Goal: Information Seeking & Learning: Check status

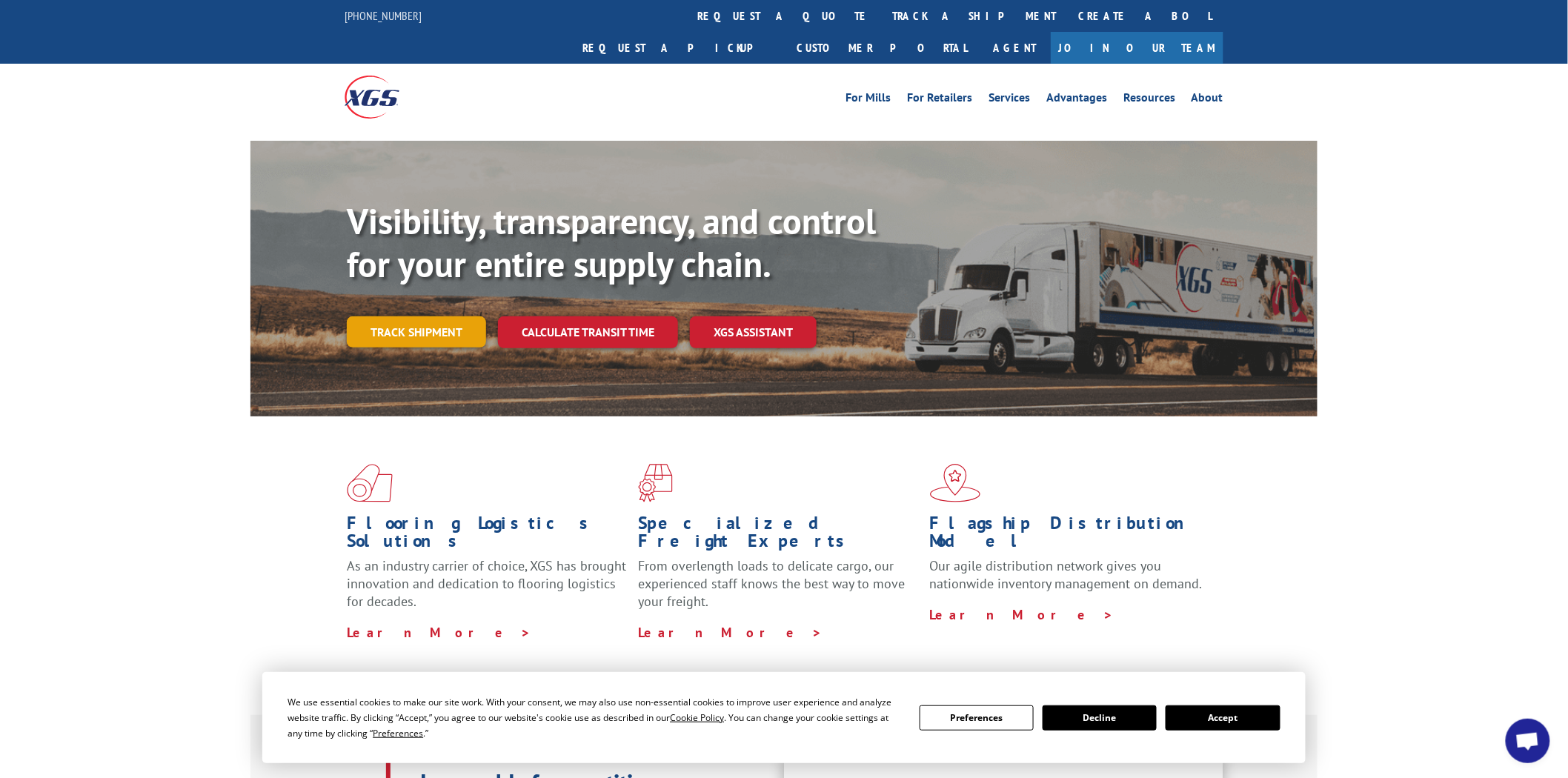
click at [439, 316] on link "Track shipment" at bounding box center [416, 332] width 139 height 31
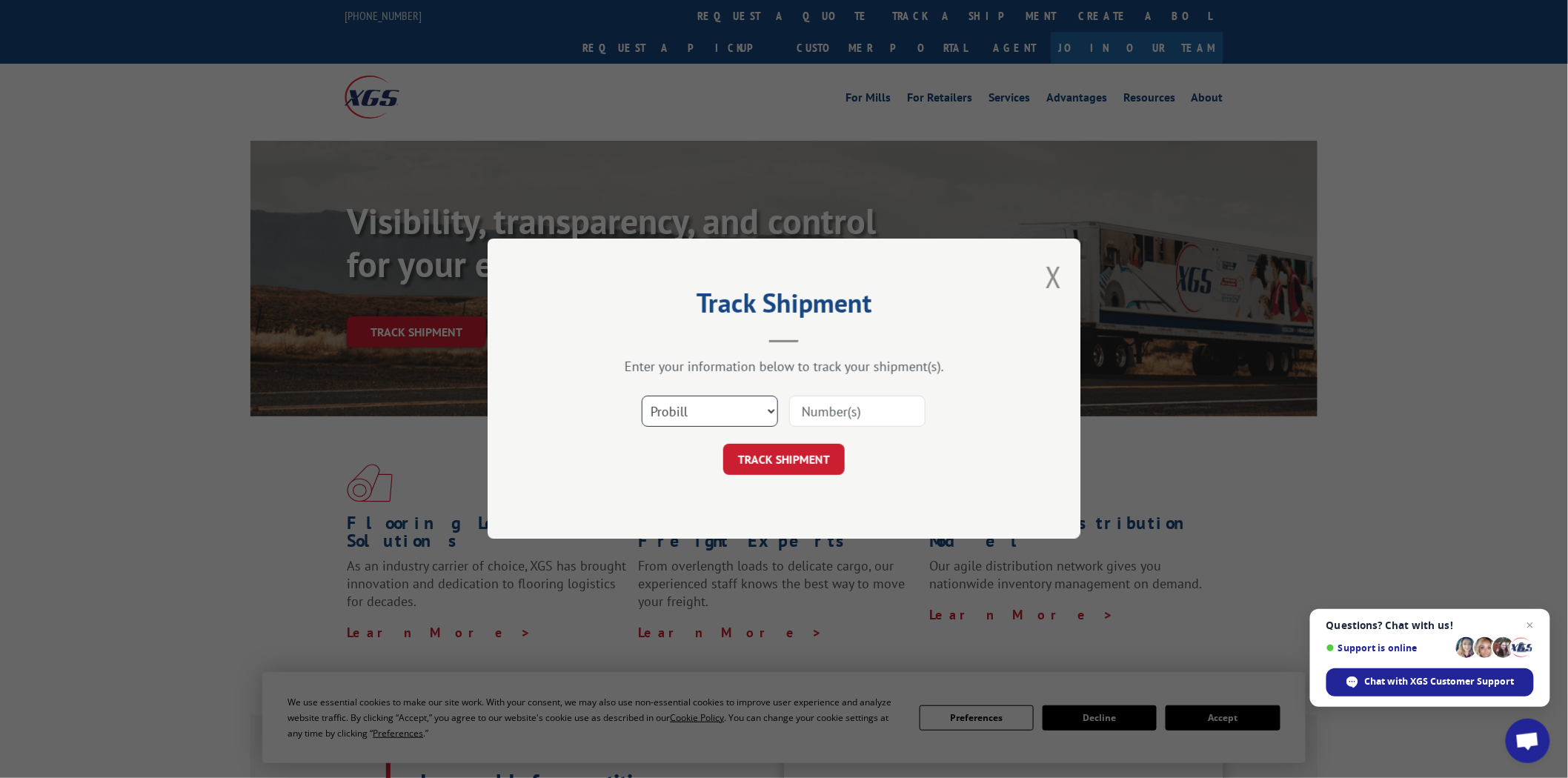
click at [762, 413] on select "Select category... Probill BOL PO" at bounding box center [710, 412] width 137 height 31
select select "bol"
click at [642, 397] on select "Select category... Probill BOL PO" at bounding box center [710, 412] width 137 height 31
click at [832, 415] on input at bounding box center [858, 412] width 137 height 31
type input "477354"
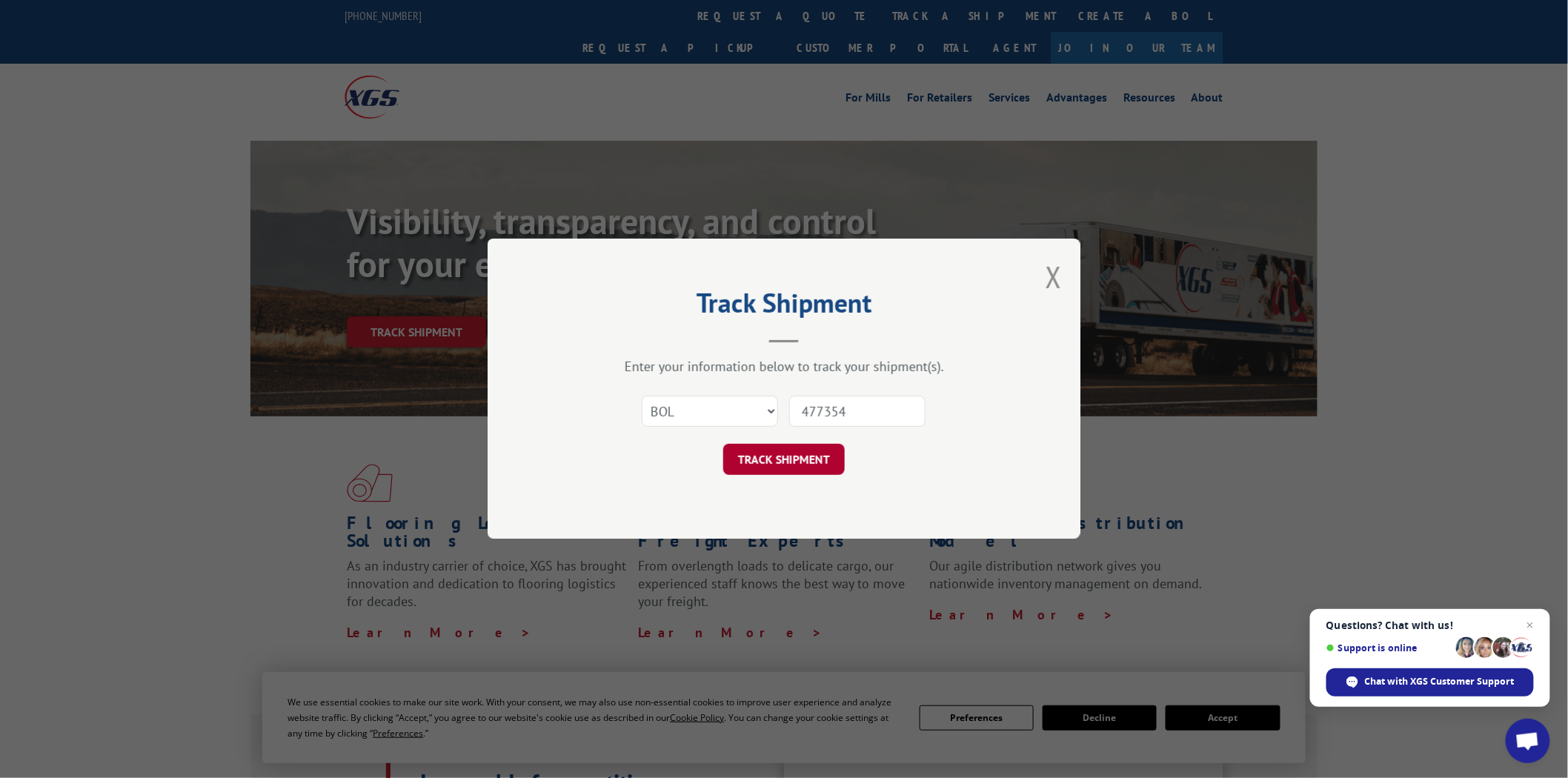
click at [808, 450] on button "TRACK SHIPMENT" at bounding box center [784, 460] width 121 height 31
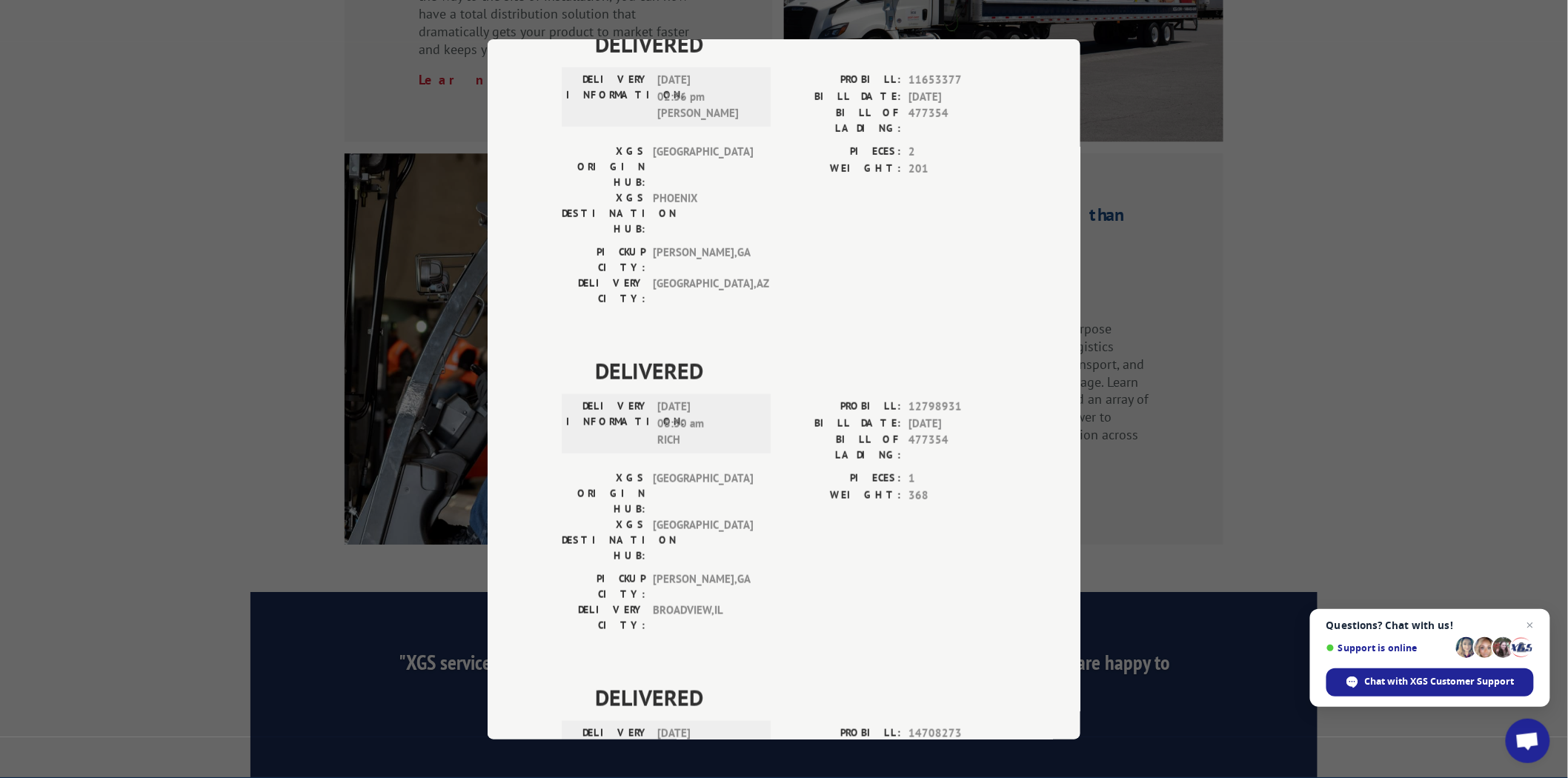
scroll to position [211, 0]
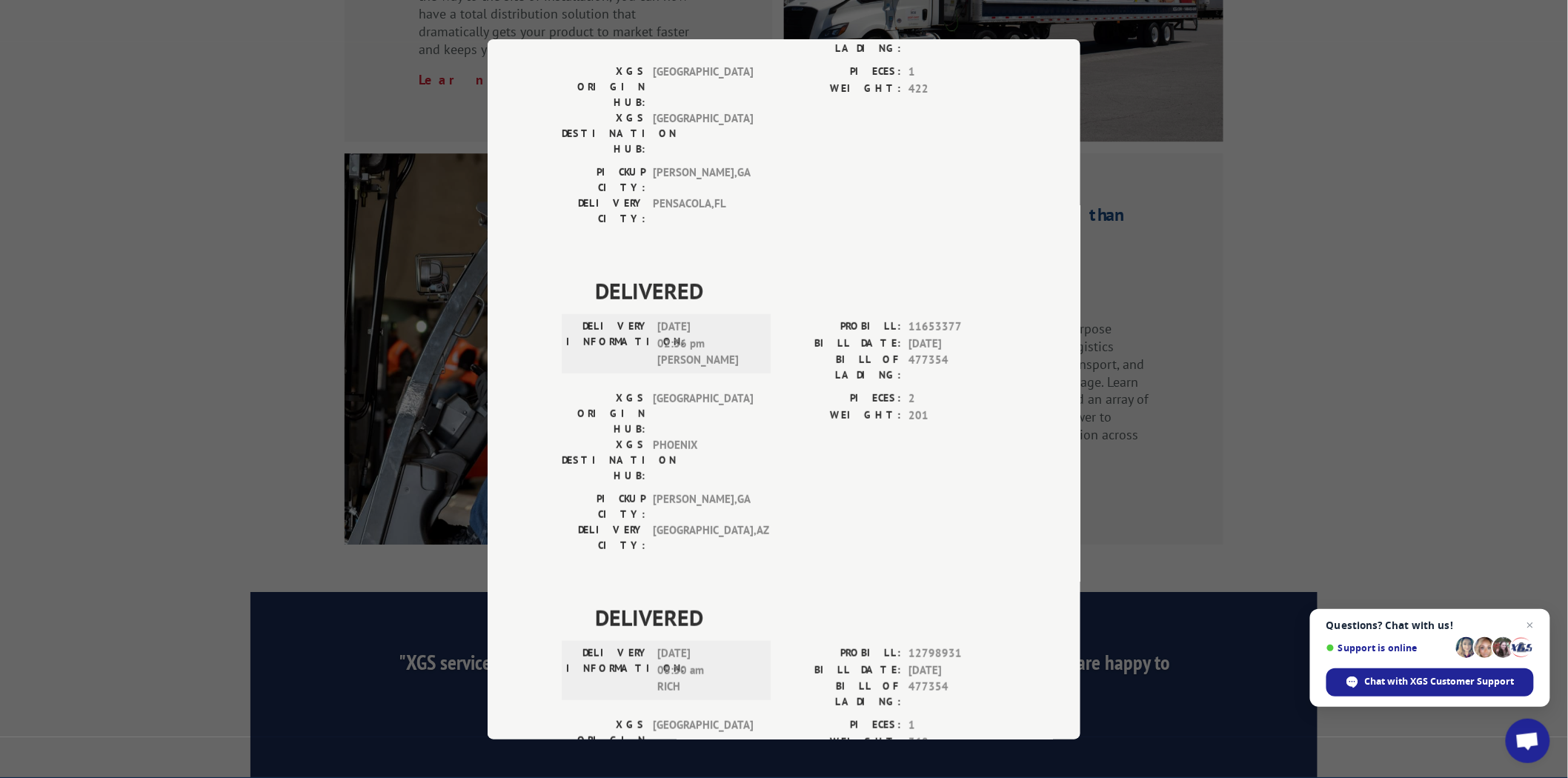
click at [1276, 95] on div "Track Shipment DELIVERED DELIVERY INFORMATION: PROBILL: 9753351 BILL DATE: 01/3…" at bounding box center [784, 389] width 1568 height 778
click at [1255, 142] on div "Track Shipment DELIVERED DELIVERY INFORMATION: PROBILL: 9753351 BILL DATE: 01/3…" at bounding box center [784, 389] width 1568 height 778
click at [1017, 30] on div "Track Shipment DELIVERED DELIVERY INFORMATION: PROBILL: 9753351 BILL DATE: 01/3…" at bounding box center [784, 389] width 1568 height 778
drag, startPoint x: 1123, startPoint y: 228, endPoint x: 1253, endPoint y: 124, distance: 166.5
click at [1253, 124] on div "Track Shipment DELIVERED DELIVERY INFORMATION: PROBILL: 9753351 BILL DATE: 01/3…" at bounding box center [784, 389] width 1568 height 778
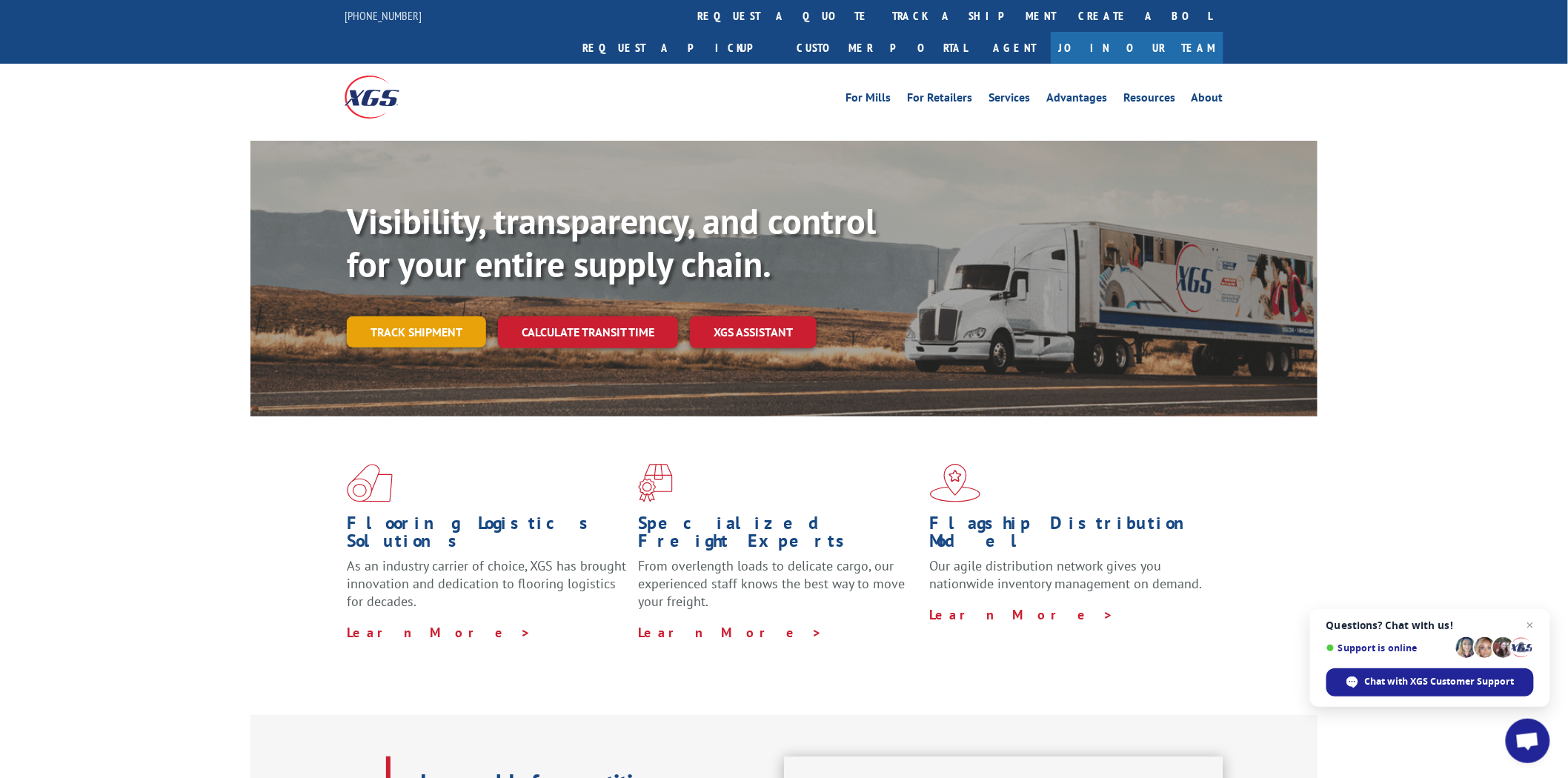
click at [451, 316] on link "Track shipment" at bounding box center [416, 332] width 139 height 31
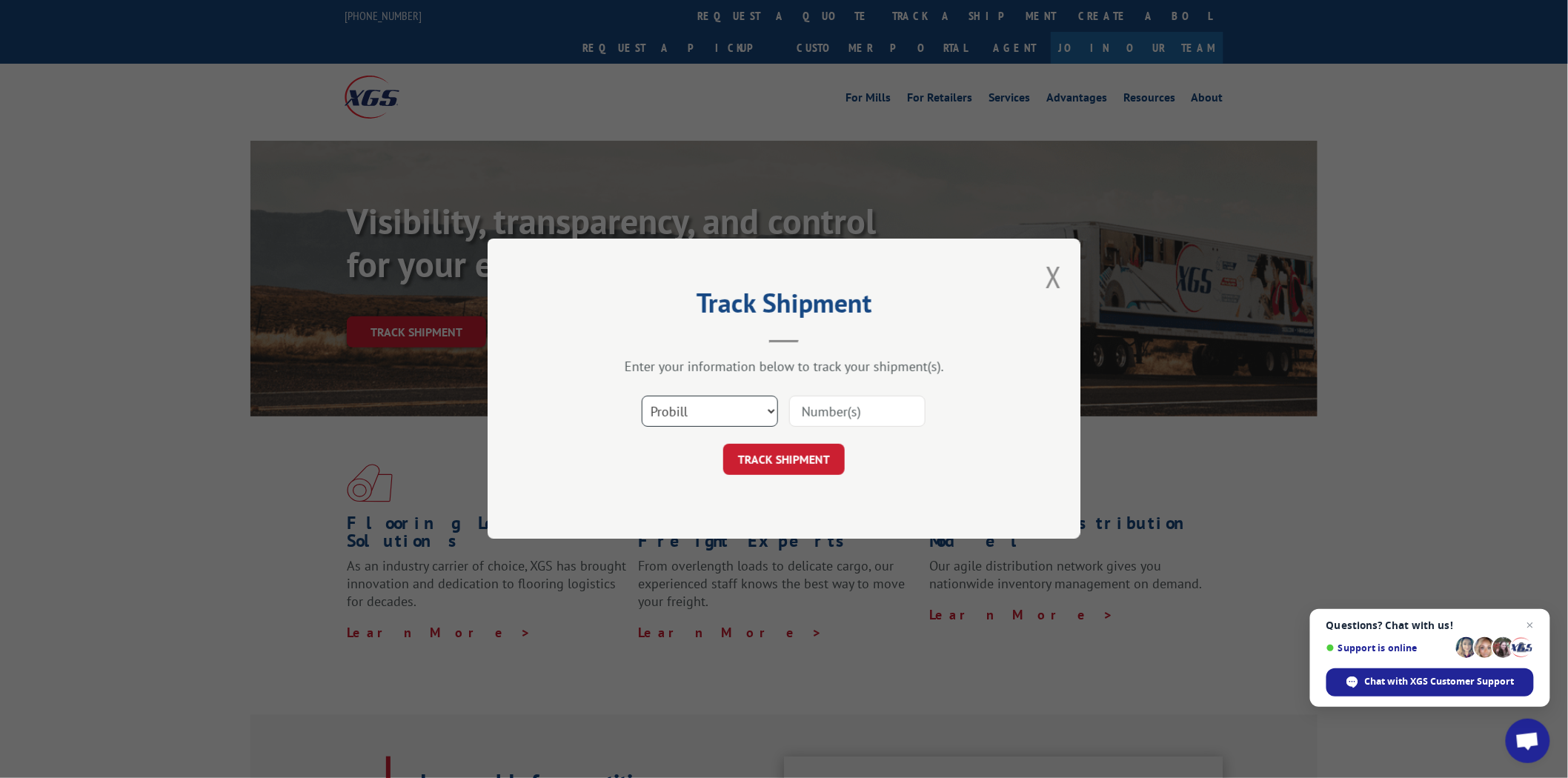
click at [771, 410] on select "Select category... Probill BOL PO" at bounding box center [710, 412] width 137 height 31
select select "bol"
click at [642, 397] on select "Select category... Probill BOL PO" at bounding box center [710, 412] width 137 height 31
click at [854, 404] on input at bounding box center [858, 412] width 137 height 31
type input "7068388"
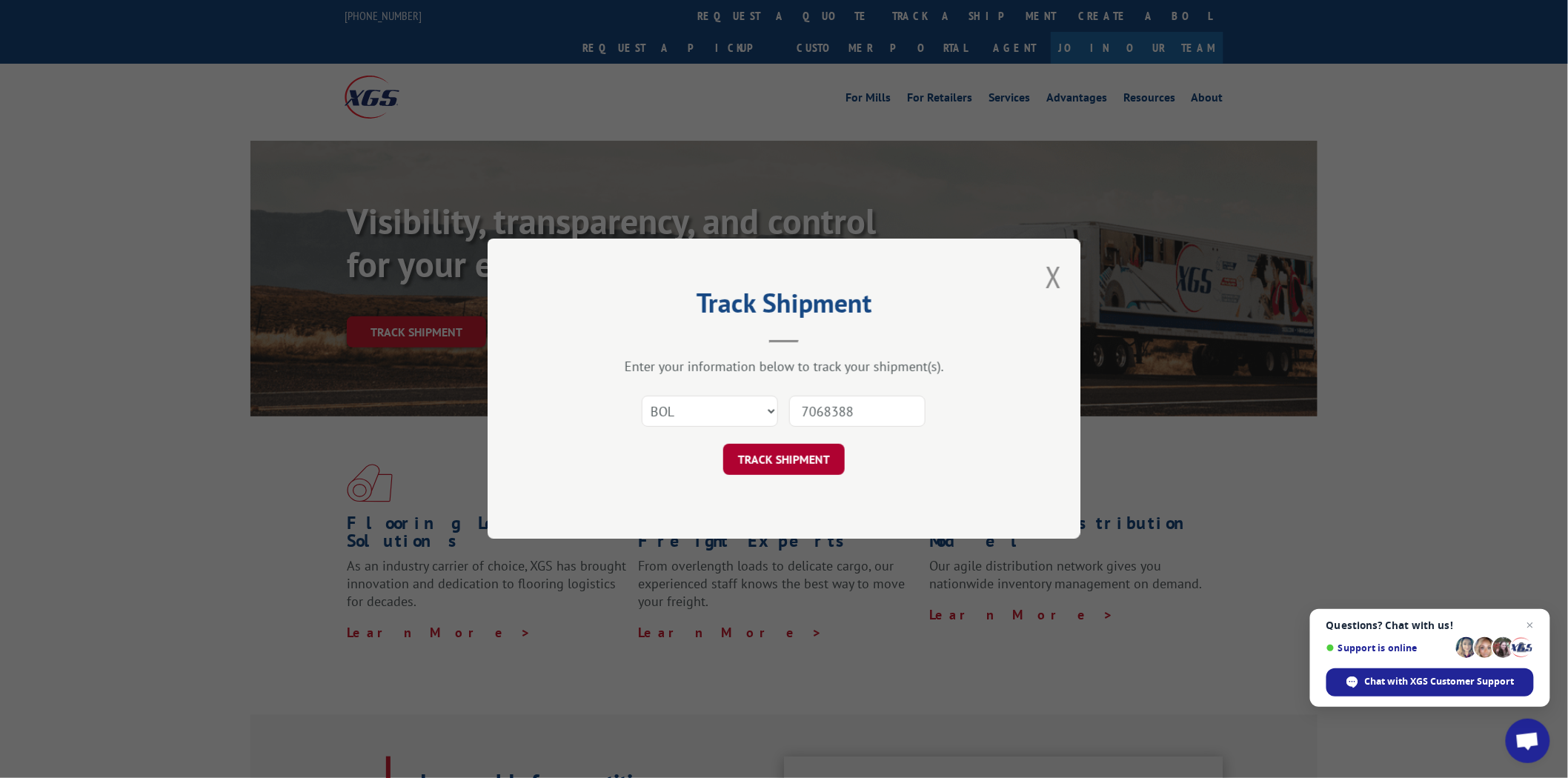
click at [794, 458] on button "TRACK SHIPMENT" at bounding box center [784, 460] width 121 height 31
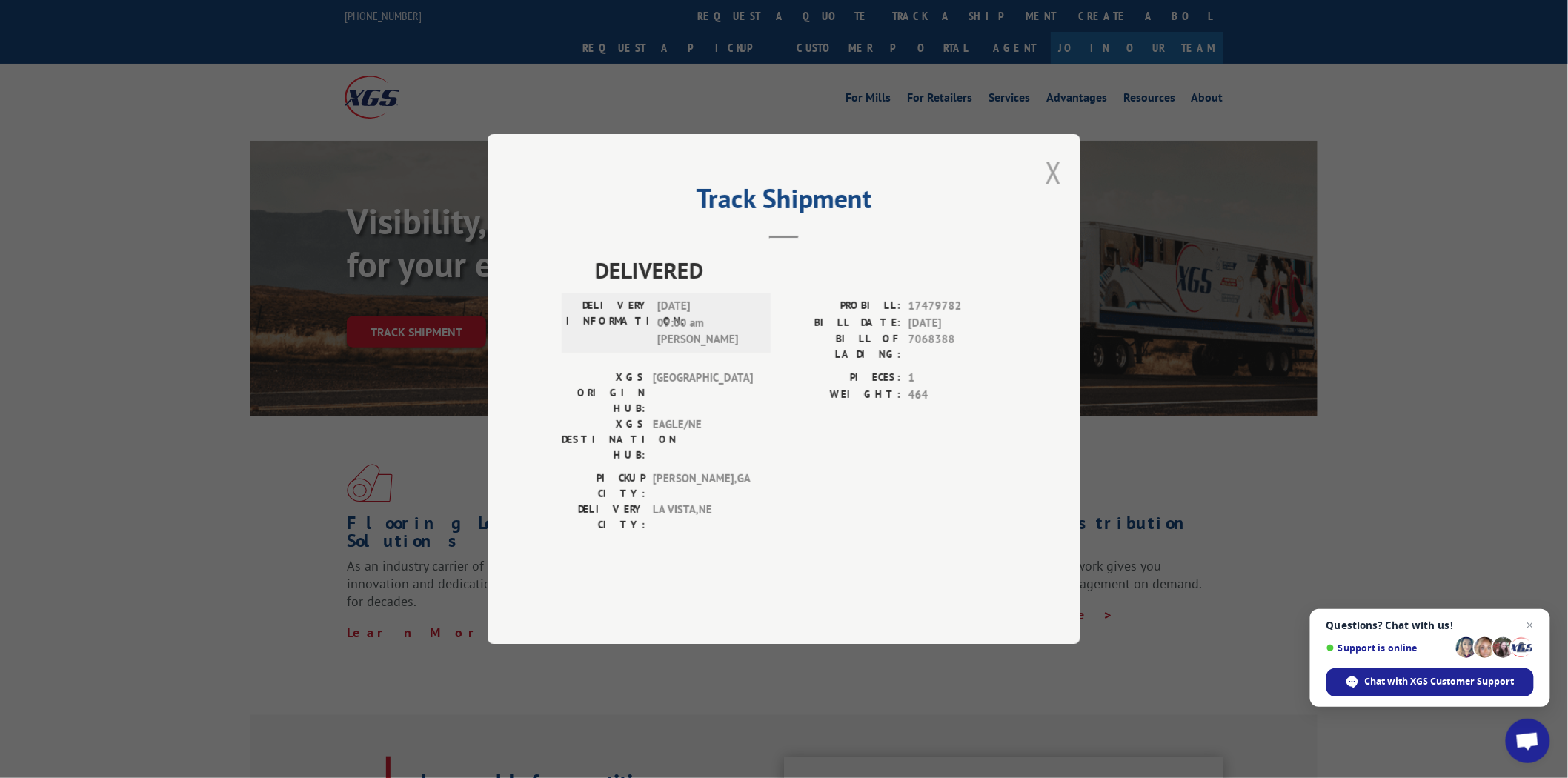
click at [1052, 192] on button "Close modal" at bounding box center [1054, 172] width 16 height 39
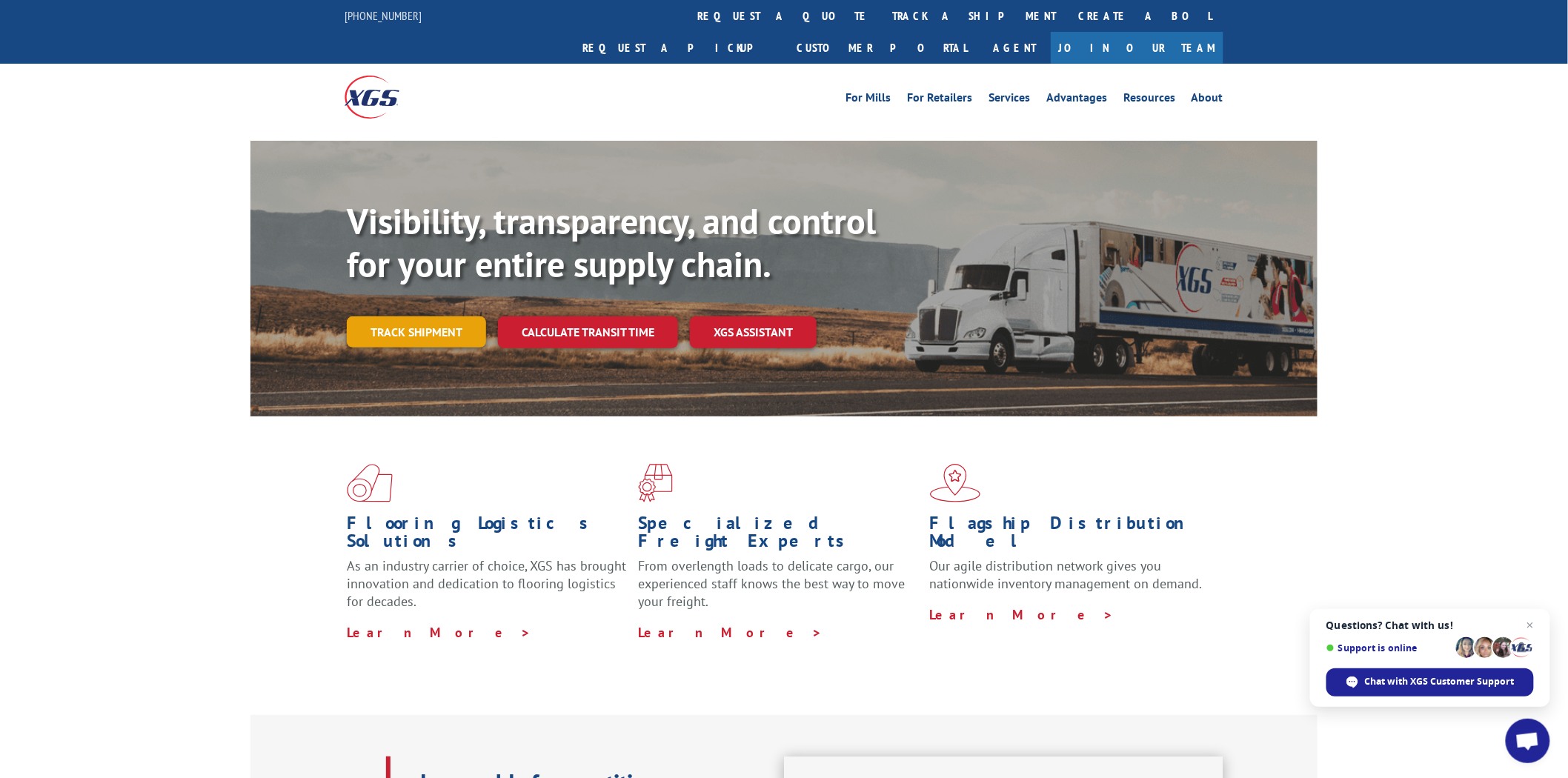
click at [439, 316] on link "Track shipment" at bounding box center [416, 332] width 139 height 31
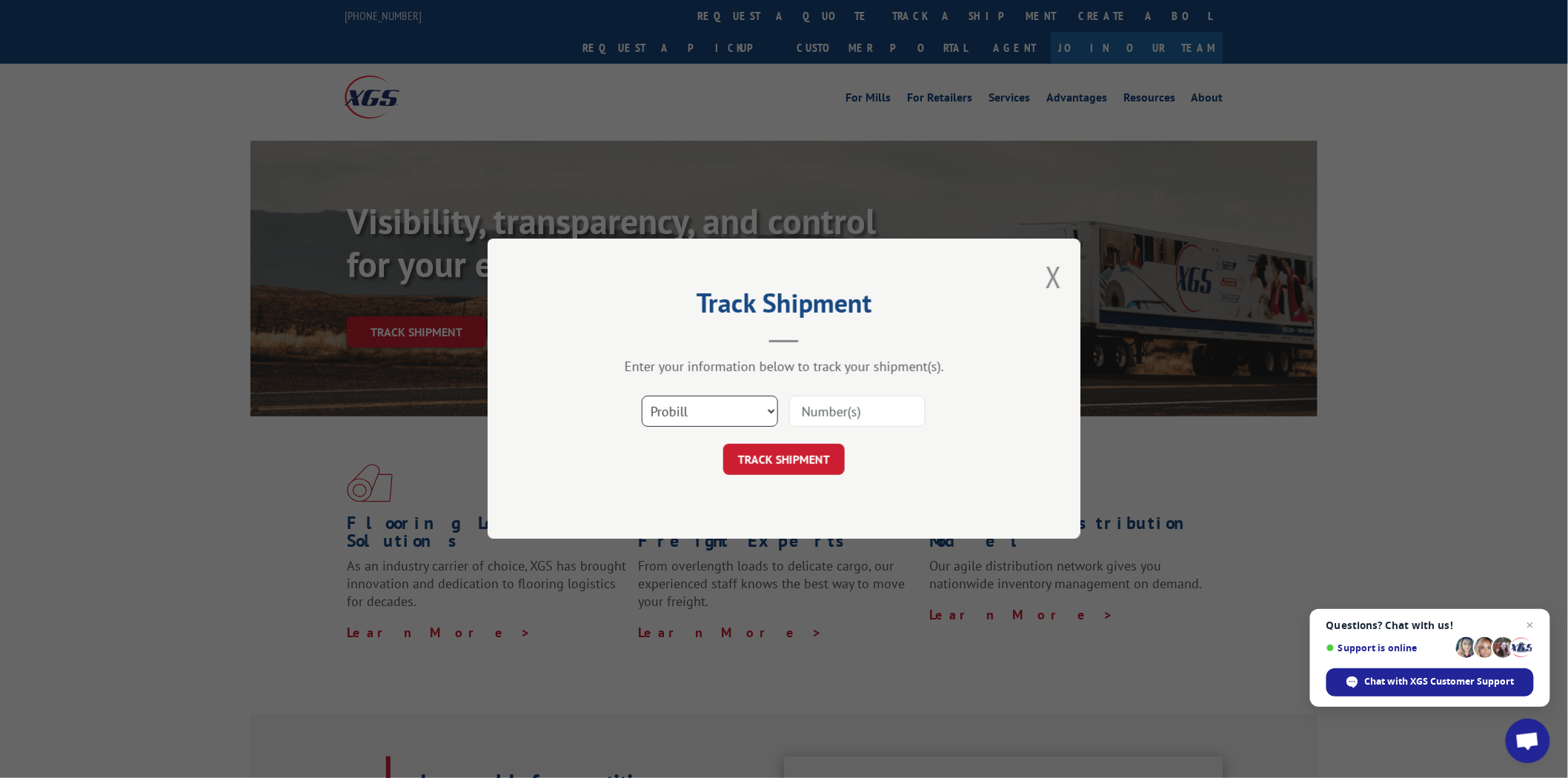
click at [751, 415] on select "Select category... Probill BOL PO" at bounding box center [710, 412] width 137 height 31
select select "bol"
click at [642, 397] on select "Select category... Probill BOL PO" at bounding box center [710, 412] width 137 height 31
click at [861, 411] on input at bounding box center [858, 412] width 137 height 31
type input "477534"
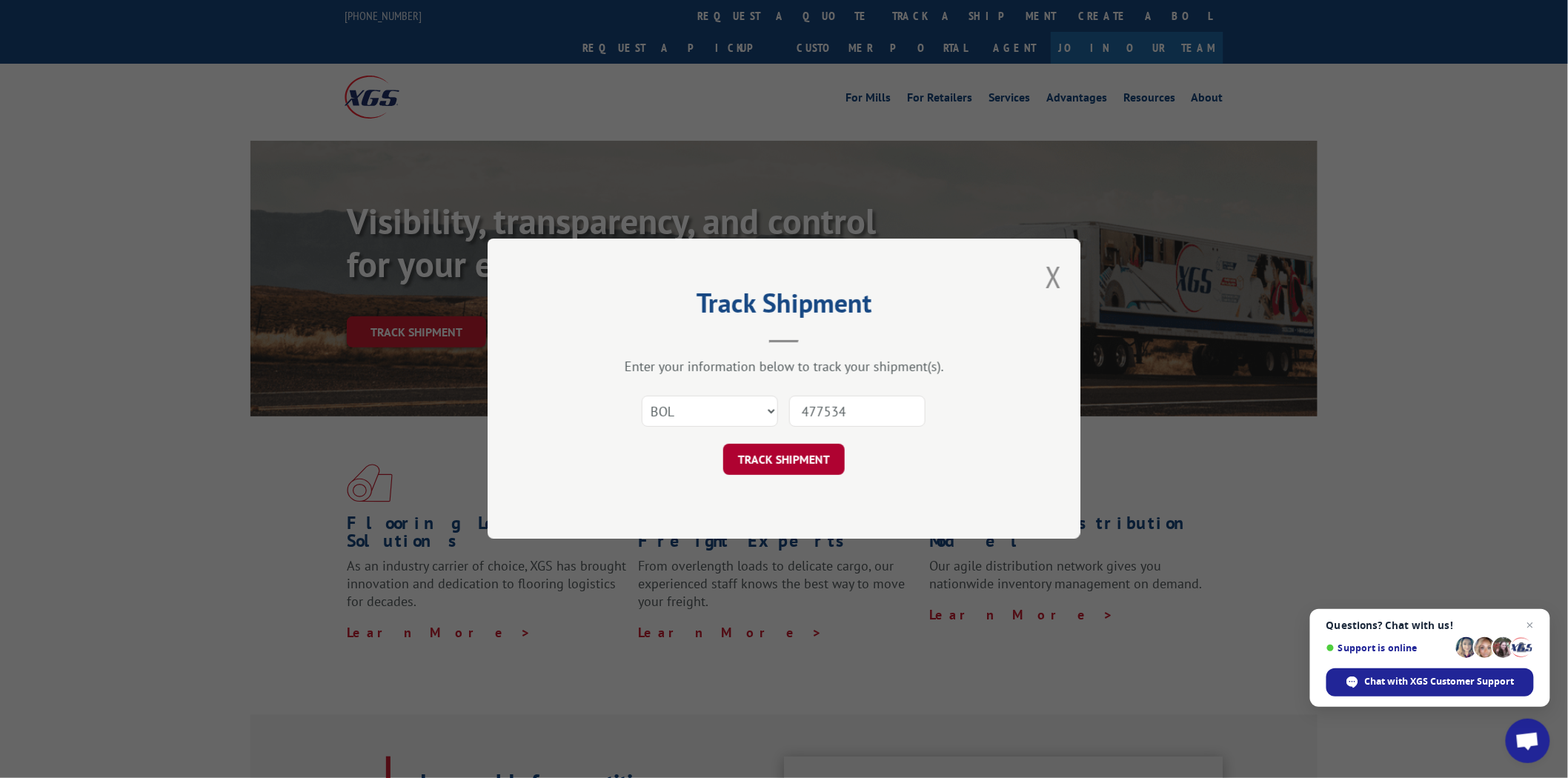
click at [790, 465] on button "TRACK SHIPMENT" at bounding box center [784, 460] width 121 height 31
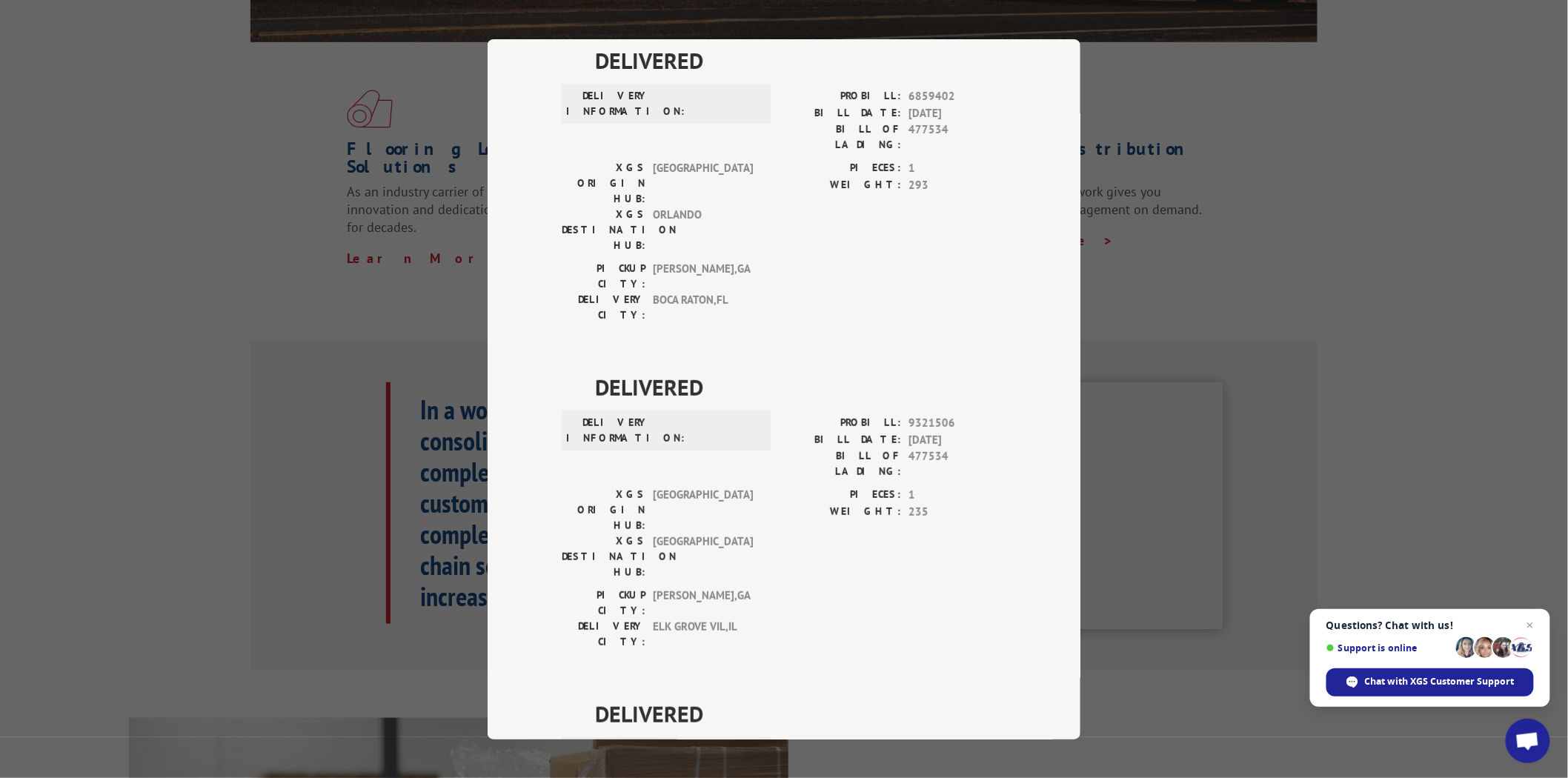
scroll to position [329, 0]
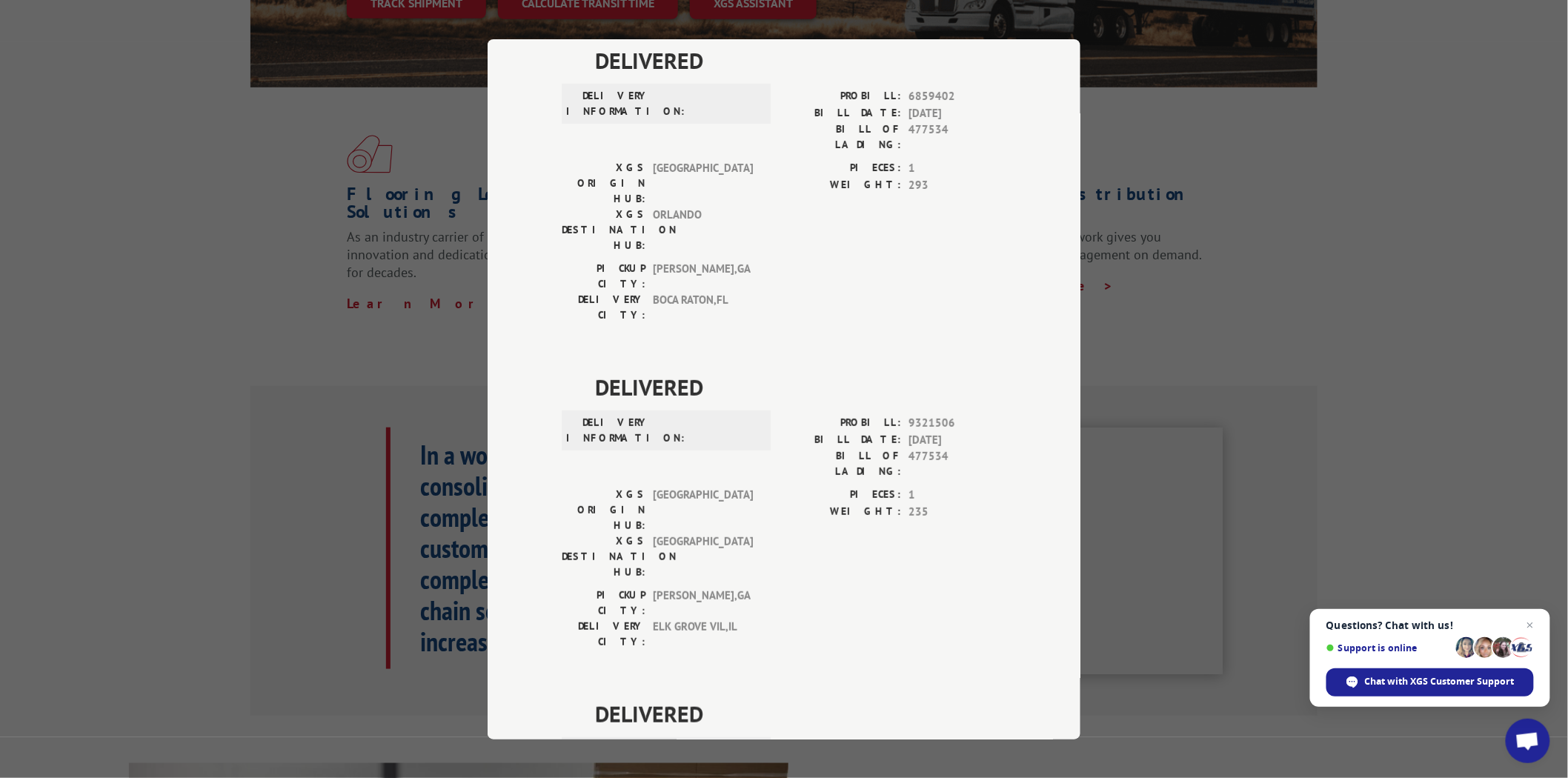
drag, startPoint x: 1218, startPoint y: 219, endPoint x: 1196, endPoint y: 190, distance: 36.4
click at [1218, 218] on div "Track Shipment DELIVERED DELIVERY INFORMATION: PROBILL: 6859402 BILL DATE: [DAT…" at bounding box center [784, 389] width 1568 height 778
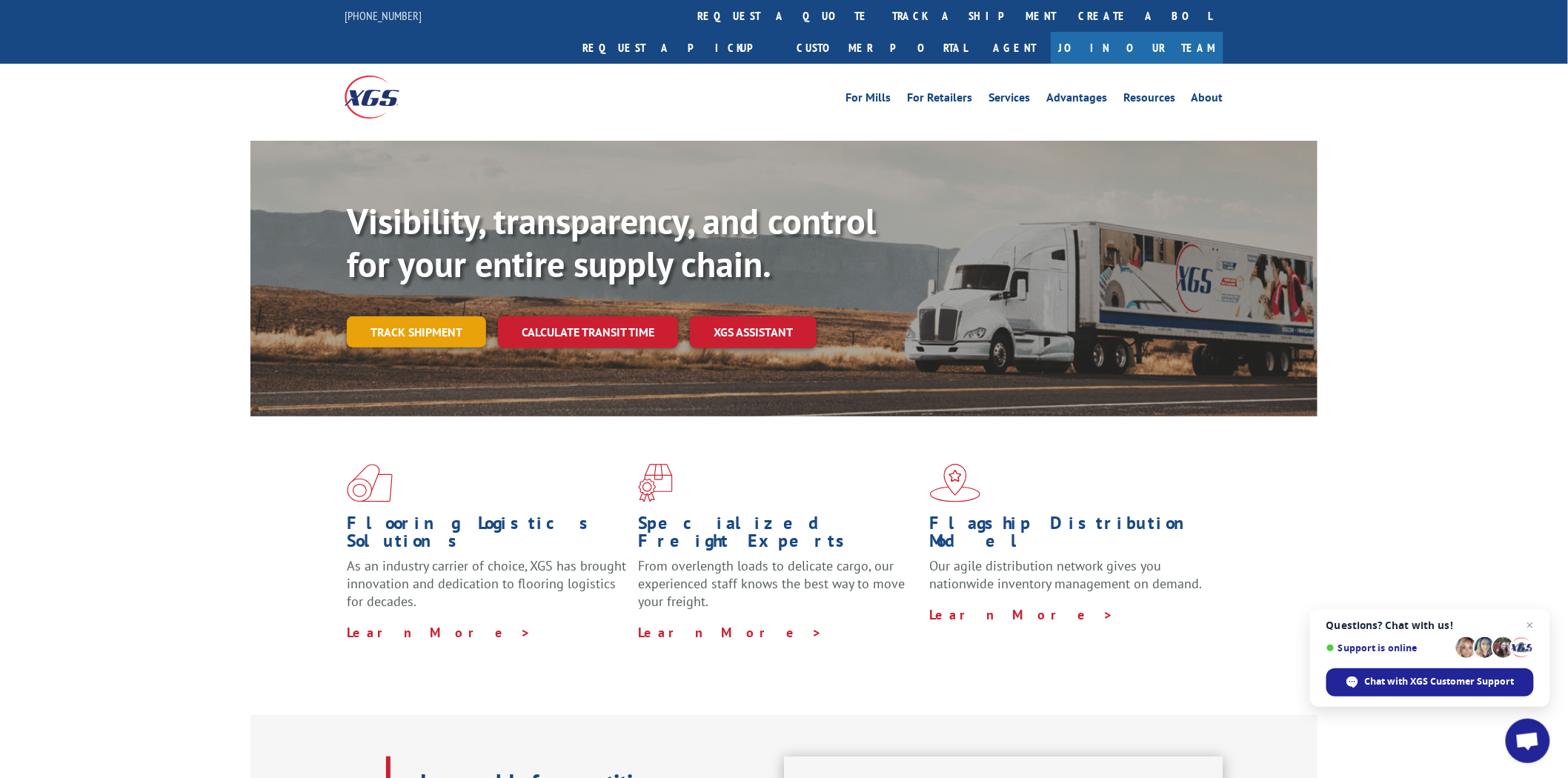
click at [395, 316] on link "Track shipment" at bounding box center [416, 332] width 139 height 31
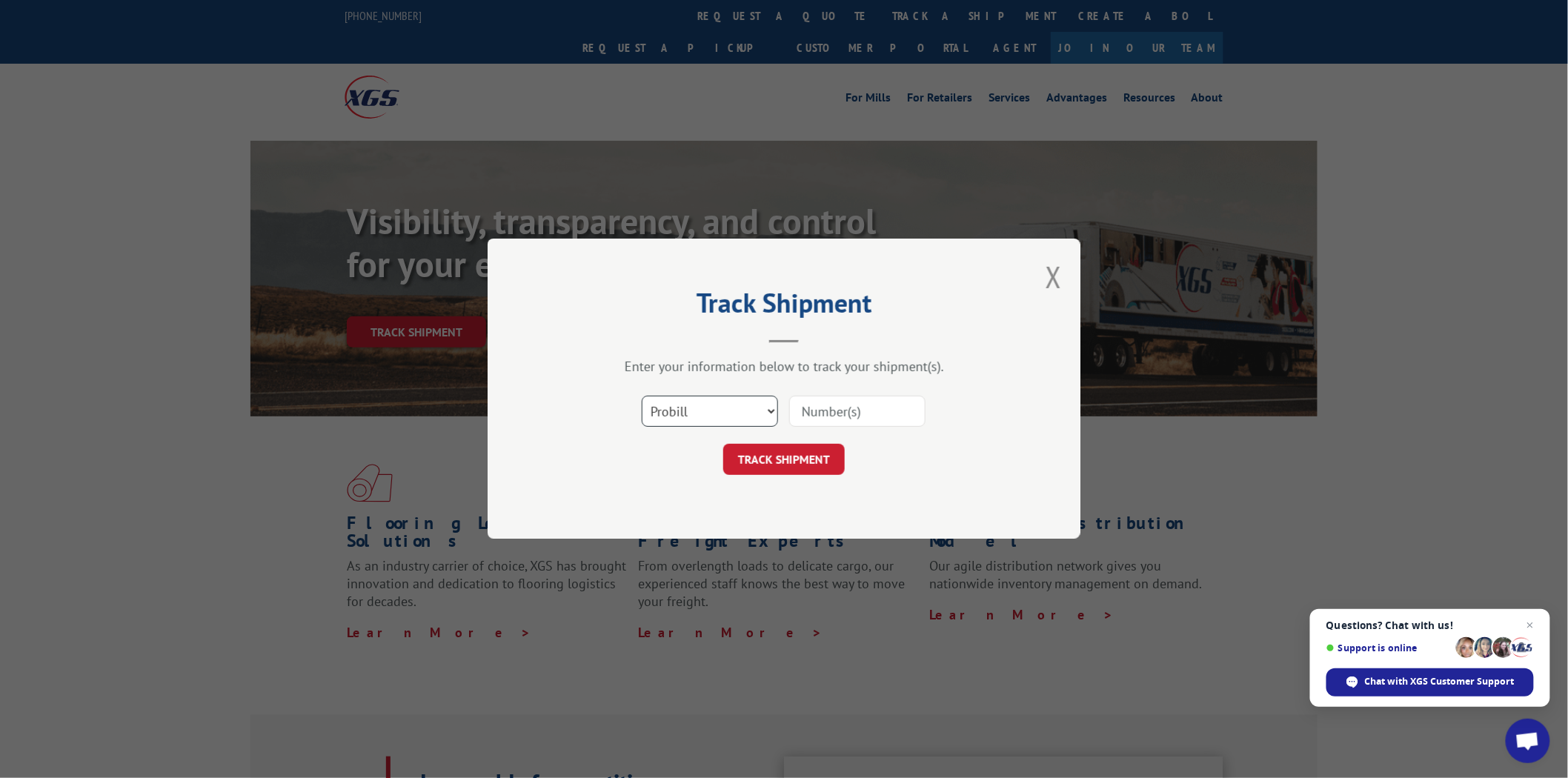
click at [713, 406] on select "Select category... Probill BOL PO" at bounding box center [710, 412] width 137 height 31
select select "bol"
click at [642, 397] on select "Select category... Probill BOL PO" at bounding box center [710, 412] width 137 height 31
click at [825, 416] on input at bounding box center [858, 412] width 137 height 31
type input "7079810"
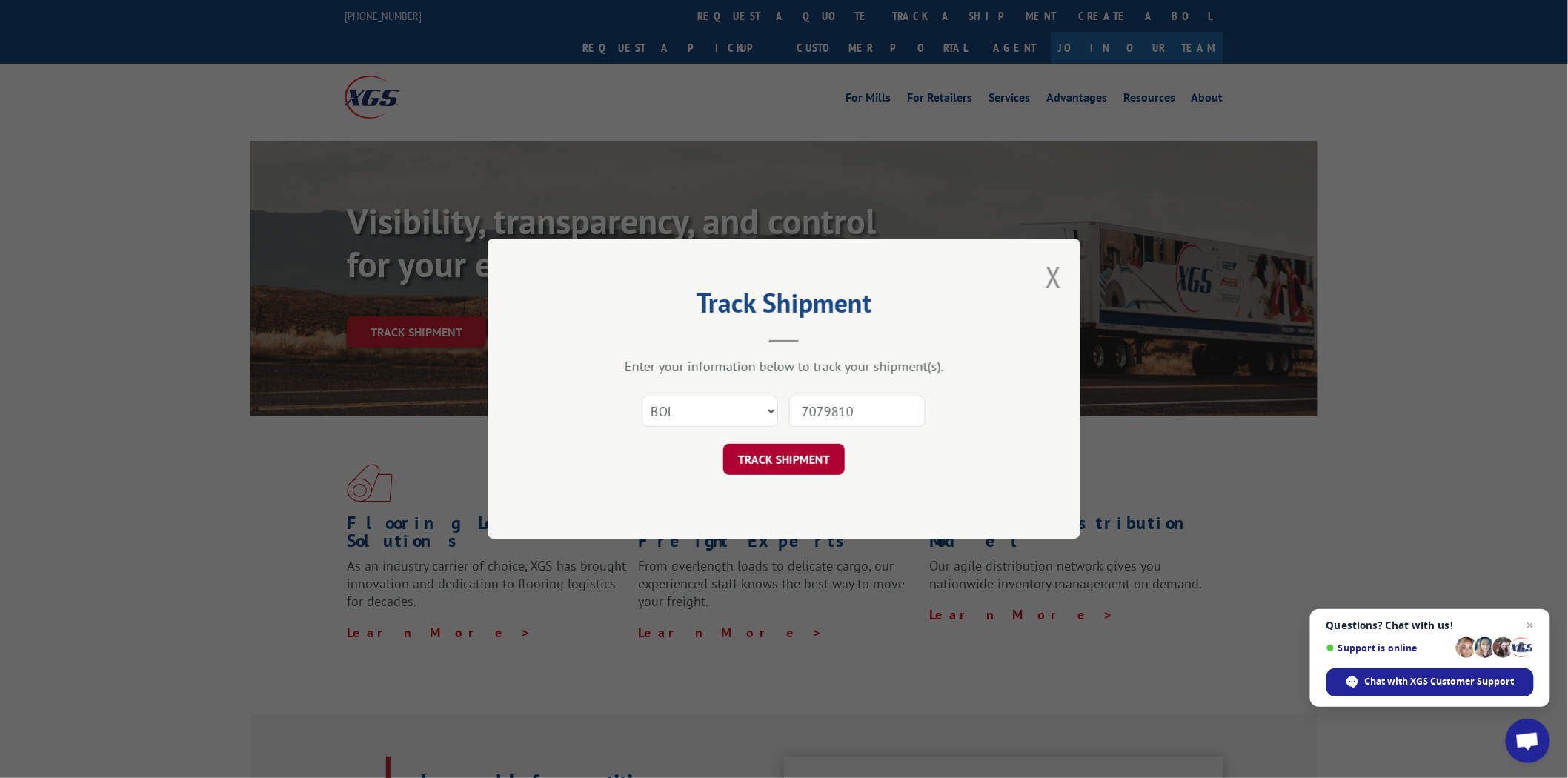
click at [778, 467] on button "TRACK SHIPMENT" at bounding box center [784, 460] width 121 height 31
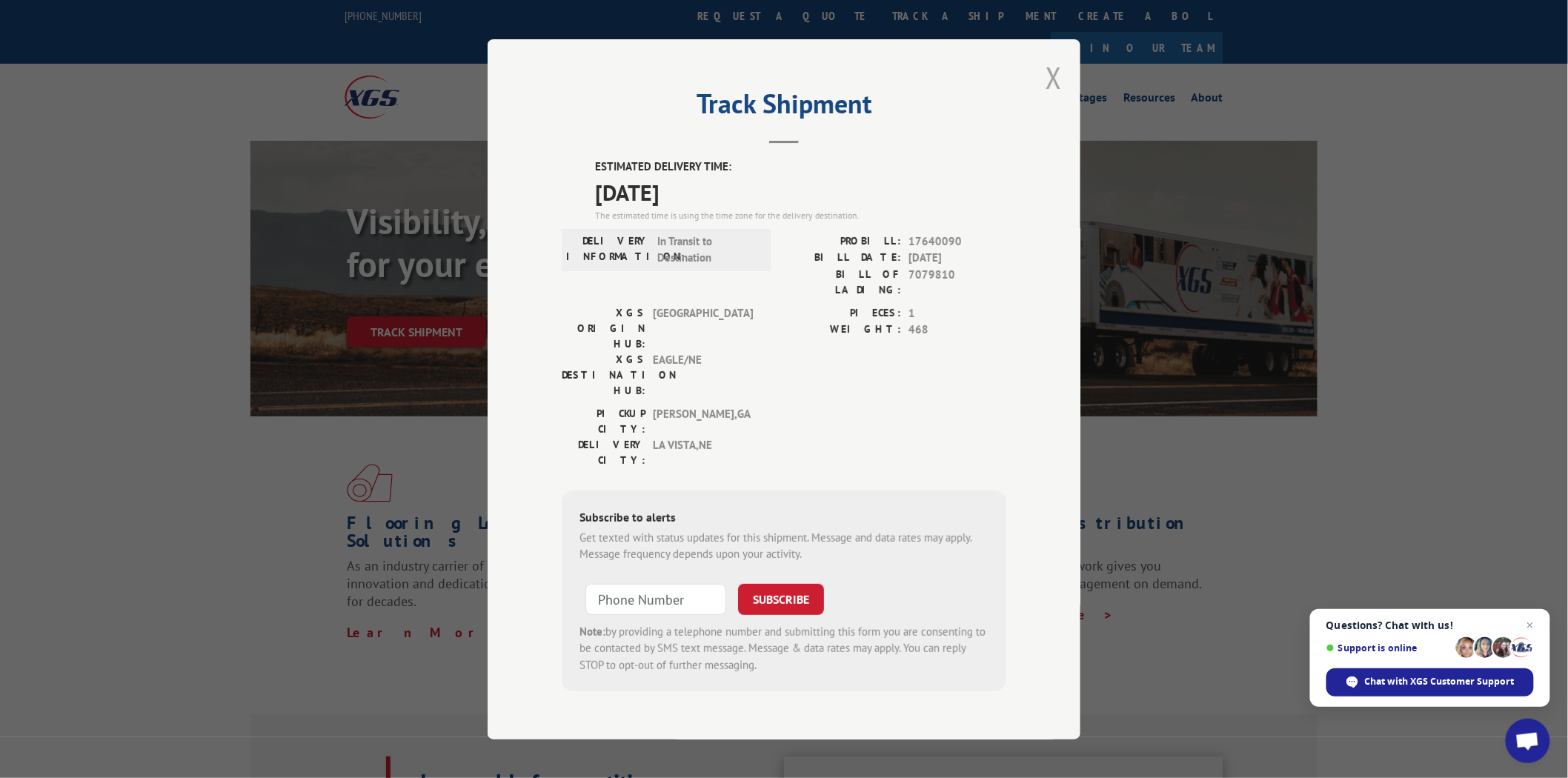
click at [1052, 97] on button "Close modal" at bounding box center [1054, 77] width 16 height 39
